Goal: Task Accomplishment & Management: Manage account settings

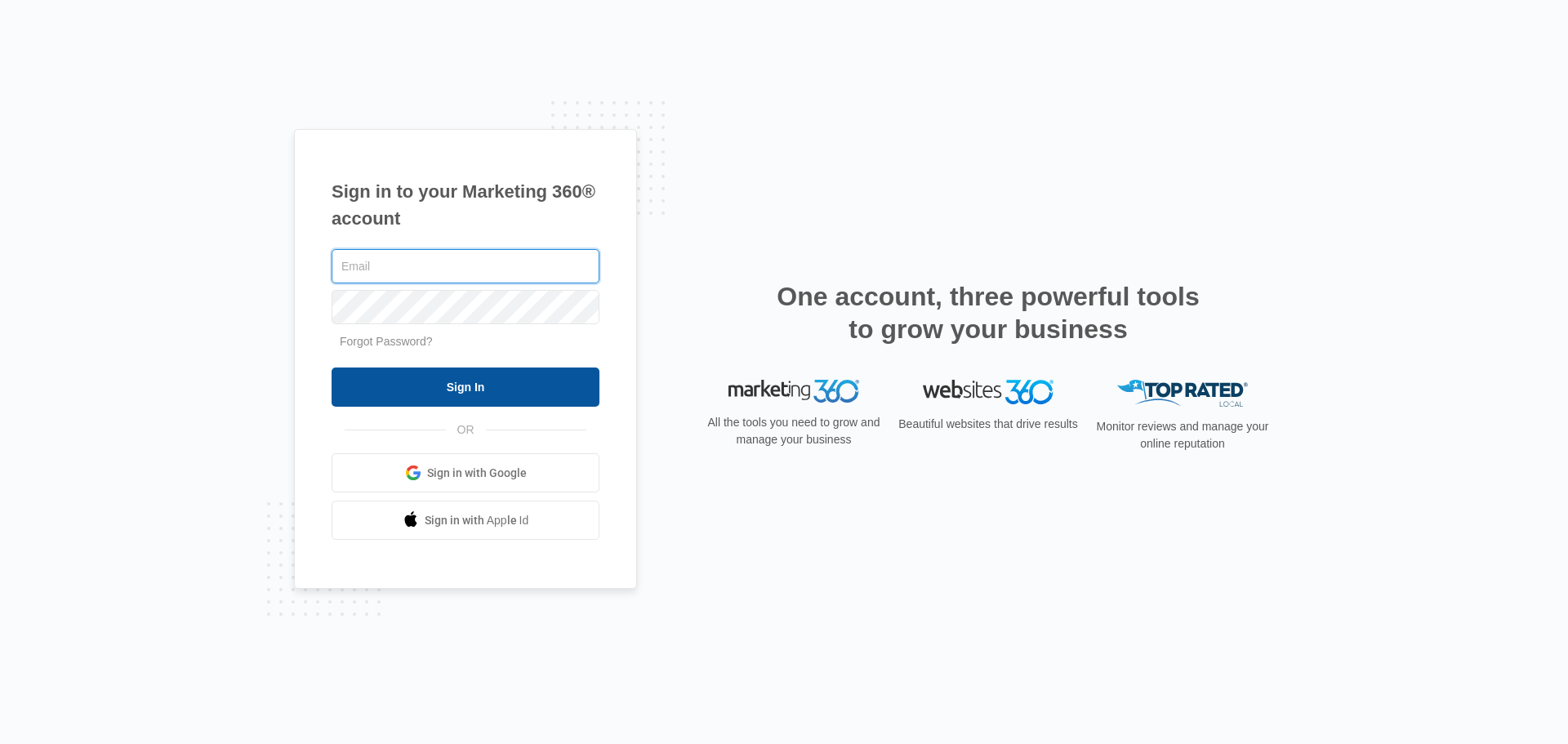
type input "[EMAIL_ADDRESS][DOMAIN_NAME]"
click at [497, 392] on input "Sign In" at bounding box center [465, 387] width 268 height 39
type input "[EMAIL_ADDRESS][DOMAIN_NAME]"
click at [464, 393] on input "Sign In" at bounding box center [465, 387] width 268 height 39
